Goal: Navigation & Orientation: Find specific page/section

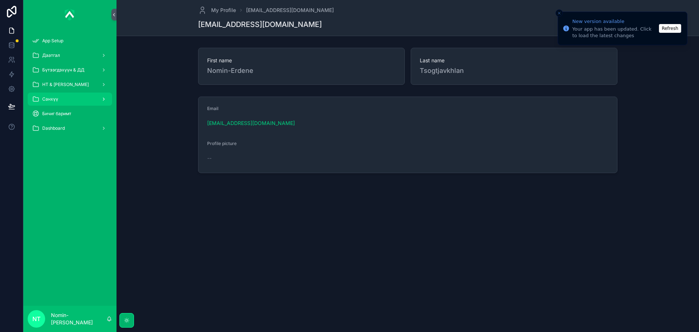
click at [107, 95] on div "scrollable content" at bounding box center [102, 99] width 9 height 12
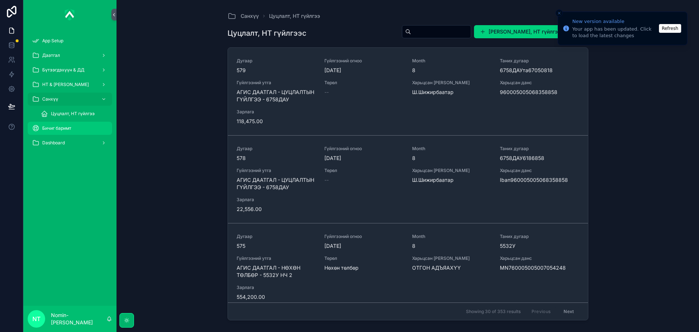
click at [77, 126] on div "Бичиг баримт" at bounding box center [70, 128] width 76 height 12
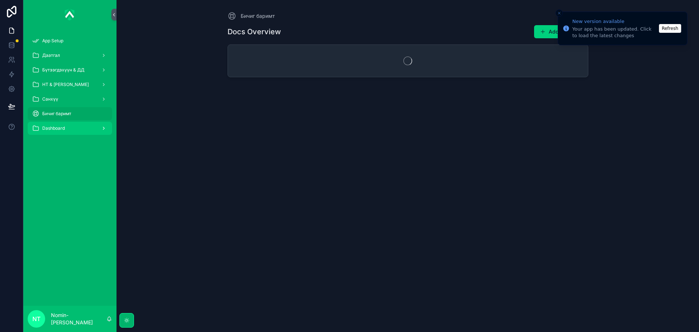
click at [101, 134] on div "scrollable content" at bounding box center [102, 128] width 9 height 12
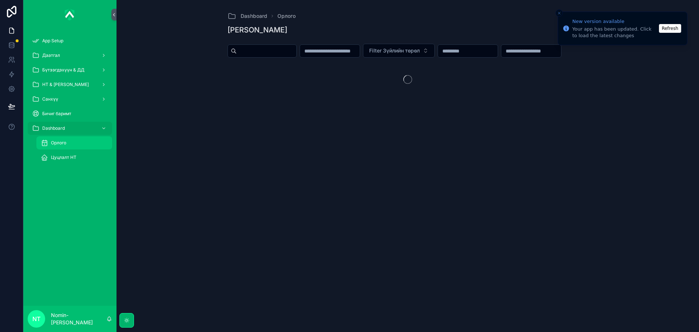
click at [73, 145] on div "Орлого" at bounding box center [74, 143] width 67 height 12
click at [50, 144] on div "Орлого" at bounding box center [74, 143] width 67 height 12
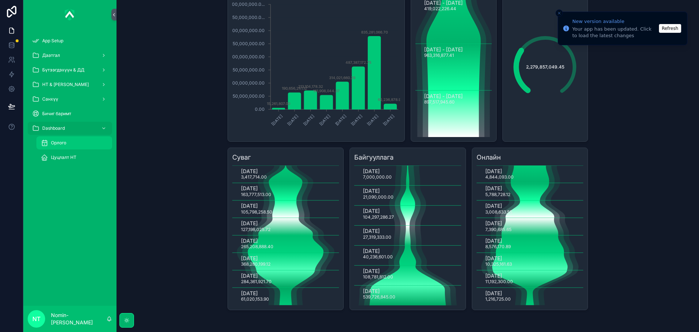
scroll to position [102, 0]
